Goal: Check status: Check status

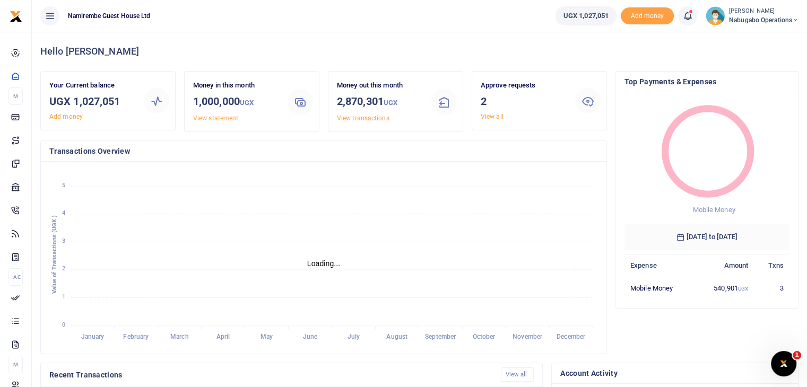
scroll to position [8, 8]
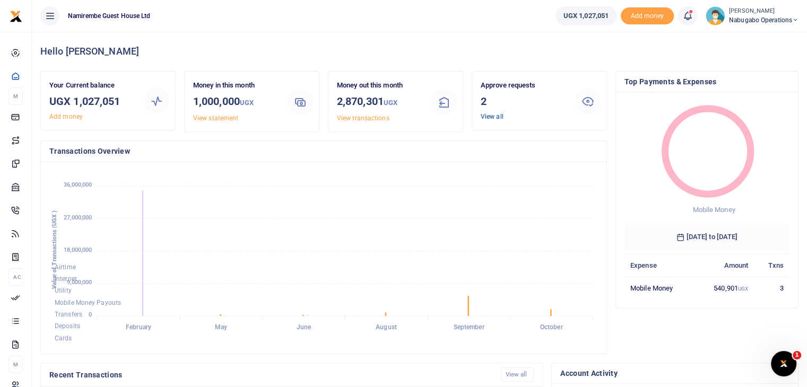
click at [495, 113] on link "View all" at bounding box center [492, 116] width 23 height 7
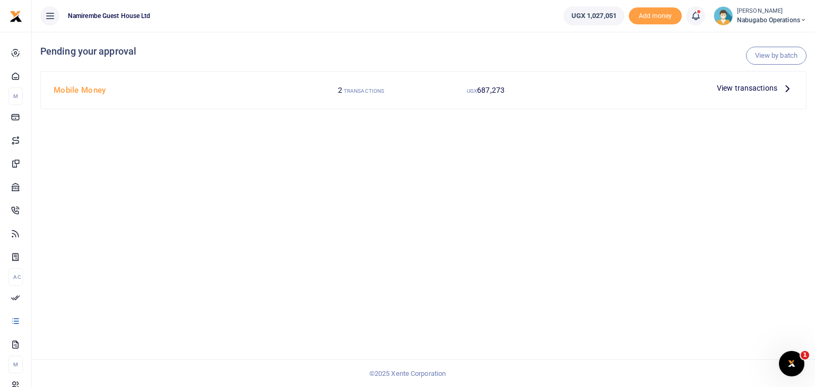
click at [749, 91] on span "View transactions" at bounding box center [747, 88] width 61 height 12
